Goal: Information Seeking & Learning: Learn about a topic

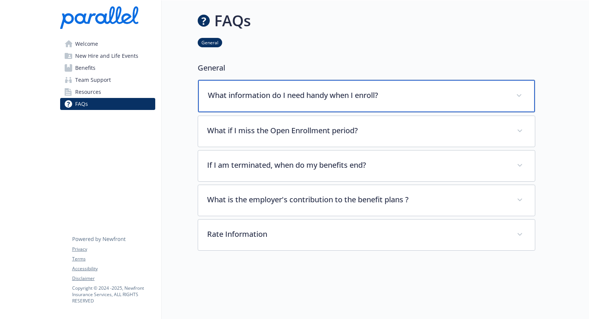
click at [305, 91] on p "What information do I need handy when I enroll?" at bounding box center [357, 95] width 299 height 11
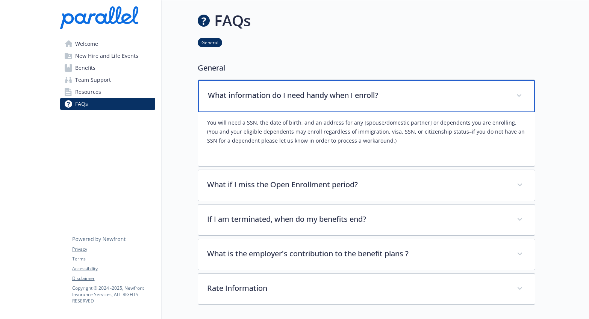
click at [304, 93] on p "What information do I need handy when I enroll?" at bounding box center [357, 95] width 299 height 11
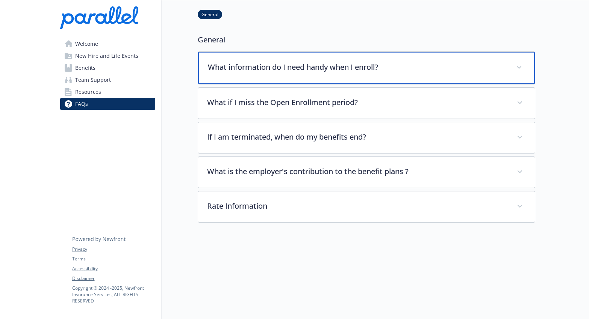
scroll to position [31, 0]
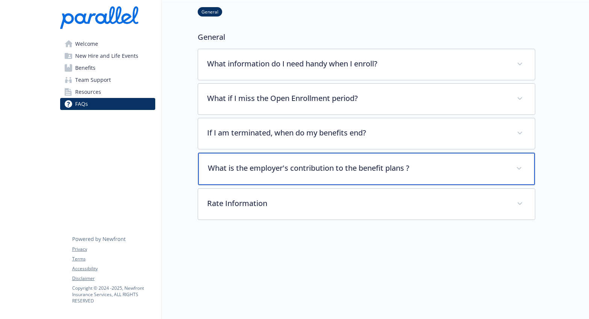
click at [296, 177] on div "What is the employer's contribution to the benefit plans ?" at bounding box center [366, 169] width 337 height 32
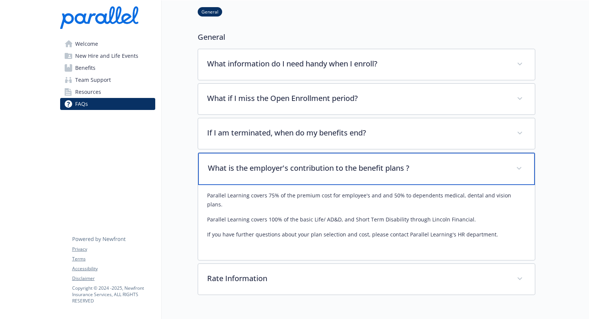
click at [296, 177] on div "What is the employer's contribution to the benefit plans ?" at bounding box center [366, 169] width 337 height 32
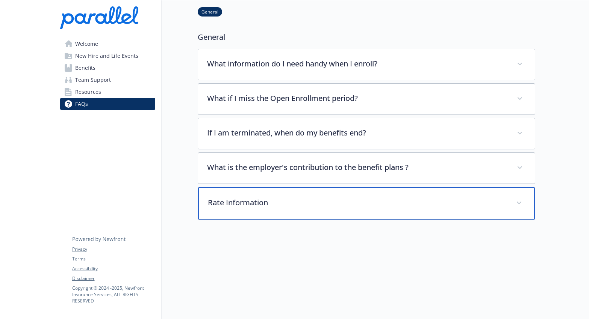
click at [279, 202] on p "Rate Information" at bounding box center [357, 202] width 299 height 11
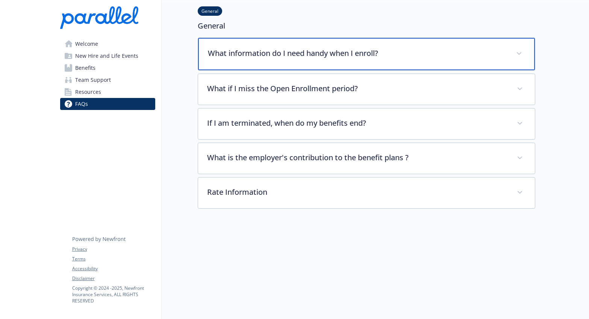
click at [230, 64] on div "What information do I need handy when I enroll?" at bounding box center [366, 54] width 337 height 32
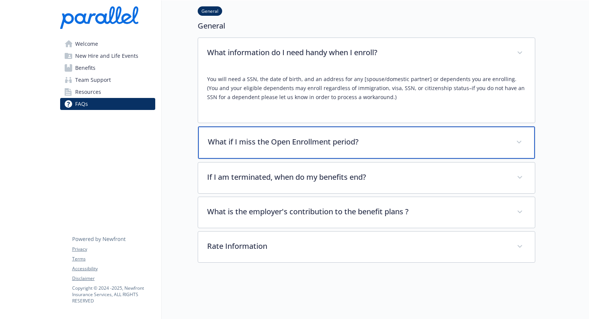
click at [277, 144] on p "What if I miss the Open Enrollment period?" at bounding box center [357, 141] width 299 height 11
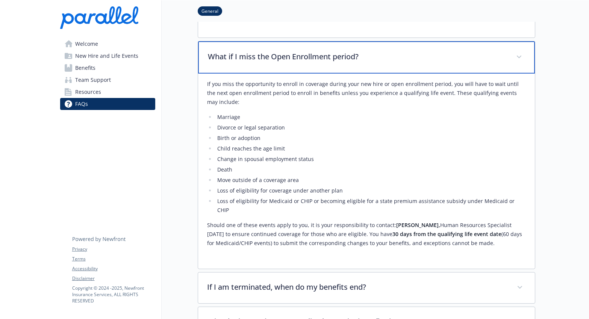
scroll to position [138, 0]
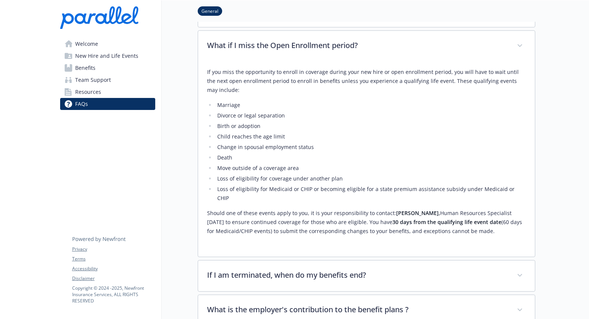
click at [305, 229] on div "If you miss the opportunity to enroll in coverage during your new hire or open …" at bounding box center [366, 155] width 319 height 186
